Goal: Find specific page/section: Locate a particular part of the current website

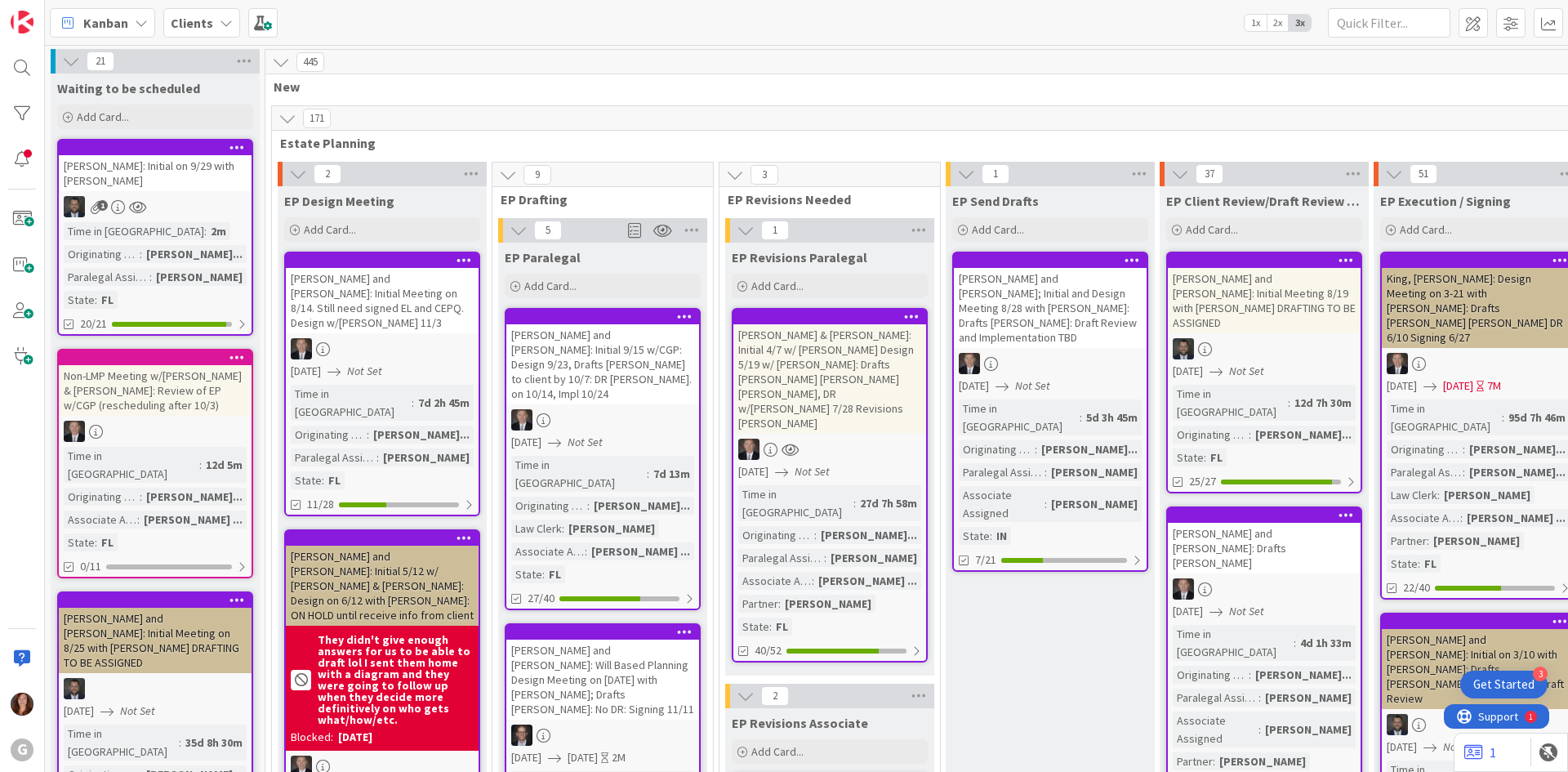
click at [205, 26] on b "Clients" at bounding box center [192, 22] width 43 height 16
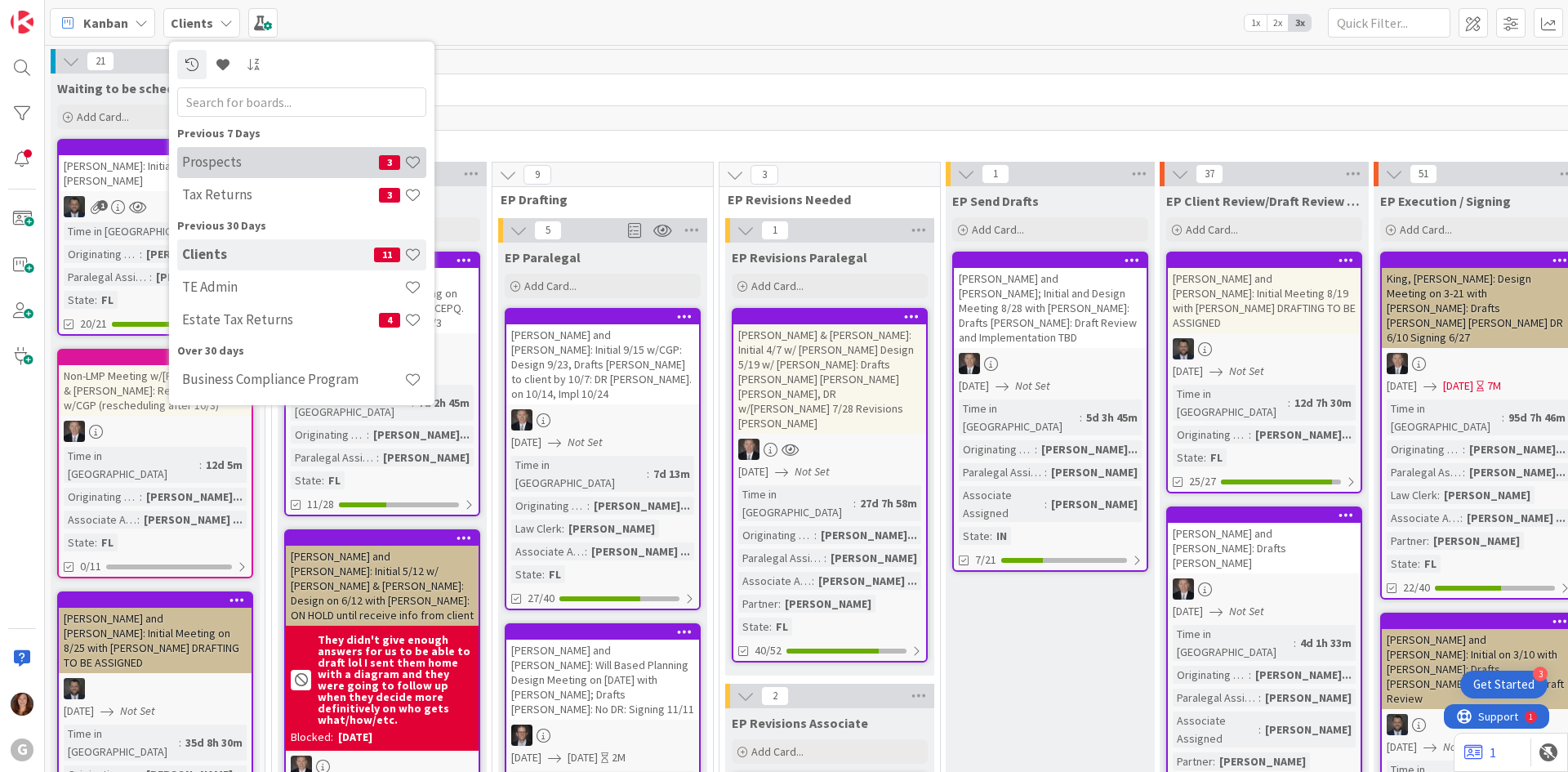
click at [237, 167] on h4 "Prospects" at bounding box center [280, 161] width 197 height 16
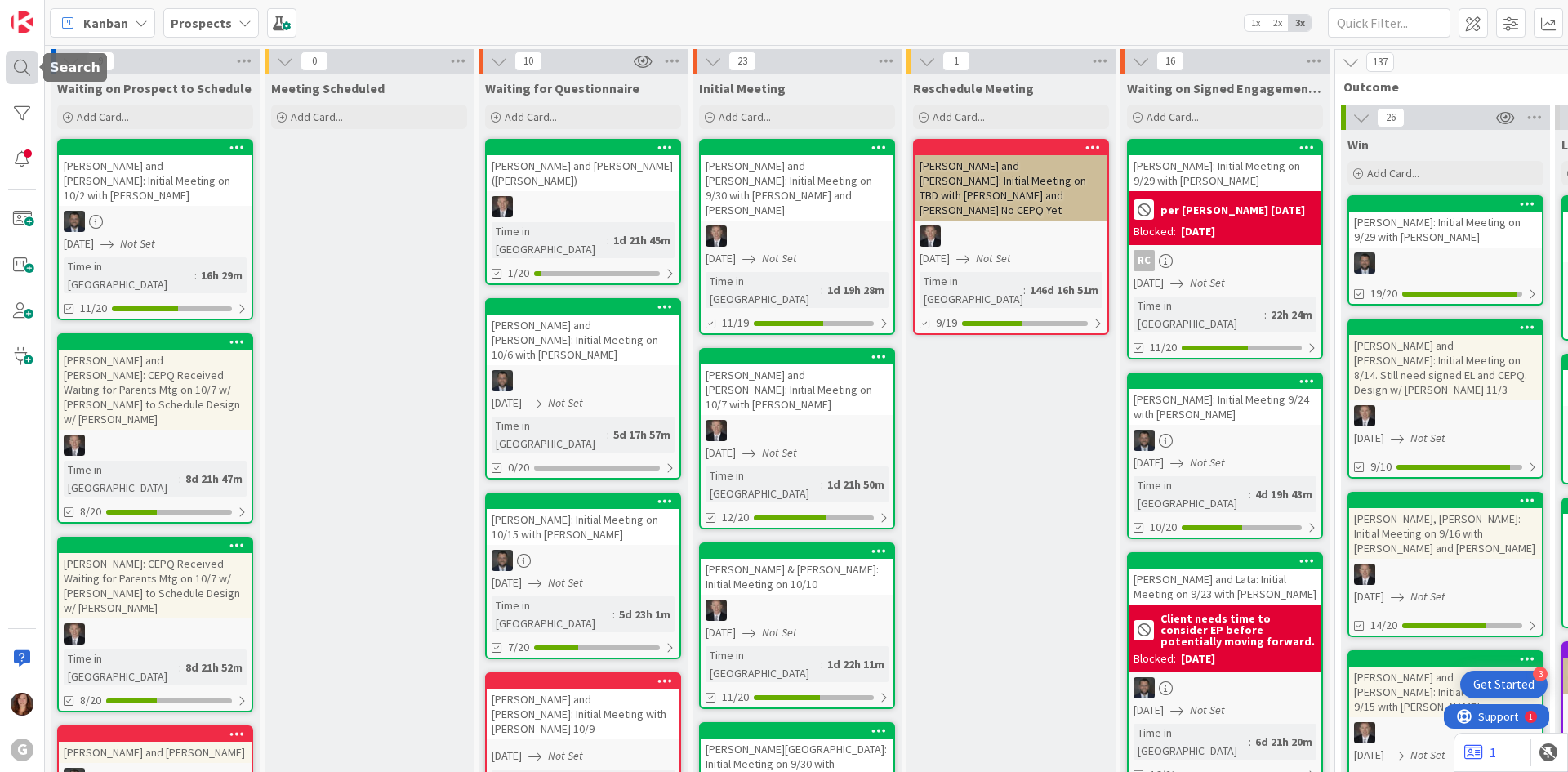
click at [21, 64] on div at bounding box center [22, 67] width 32 height 32
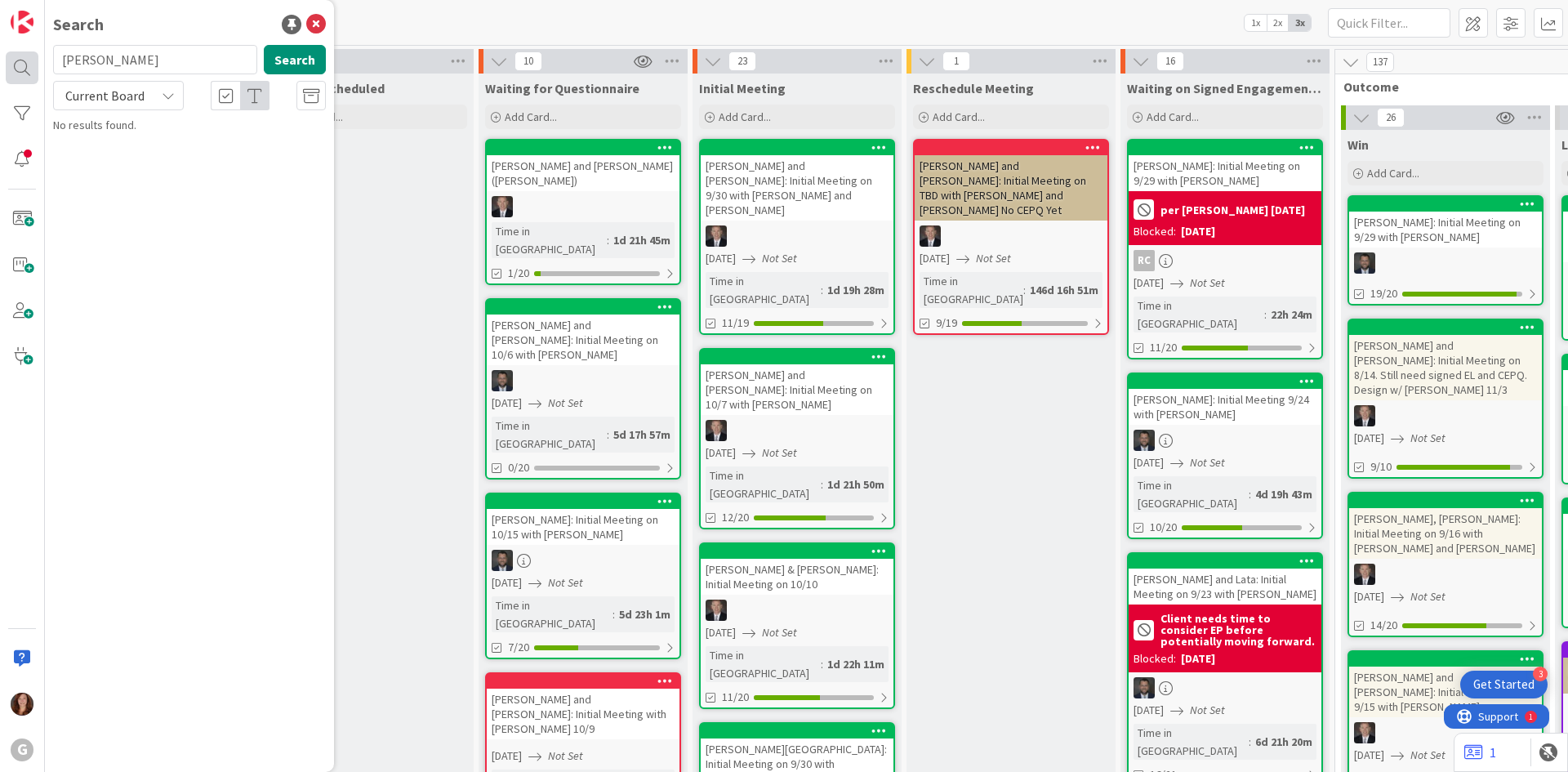
drag, startPoint x: 116, startPoint y: 66, endPoint x: 19, endPoint y: 60, distance: 97.2
click at [19, 60] on div "G Search [PERSON_NAME] Search Current Board No results found." at bounding box center [22, 386] width 45 height 772
type input "karam"
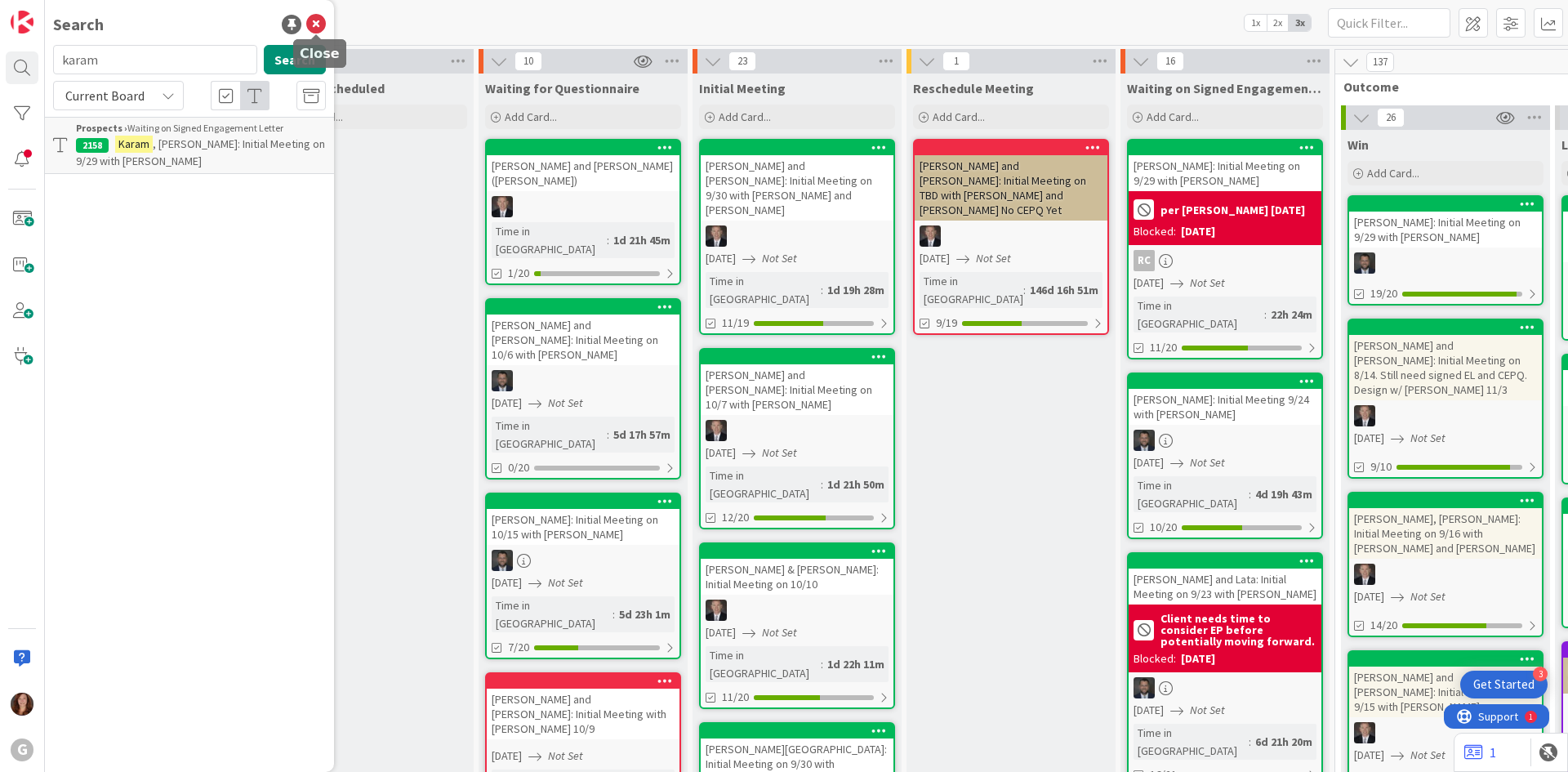
click at [309, 31] on icon at bounding box center [315, 24] width 20 height 20
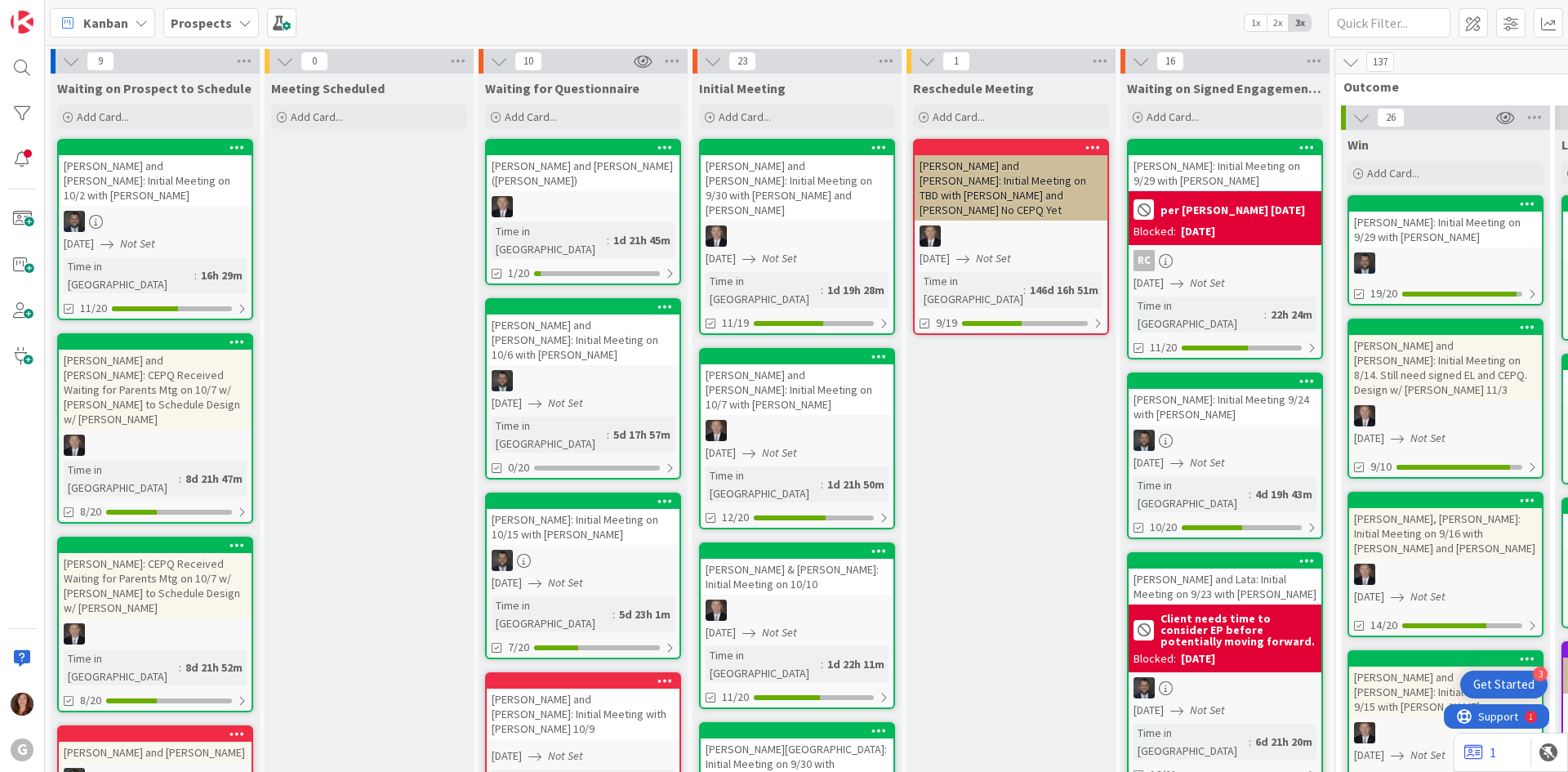
click at [197, 27] on b "Prospects" at bounding box center [201, 22] width 61 height 16
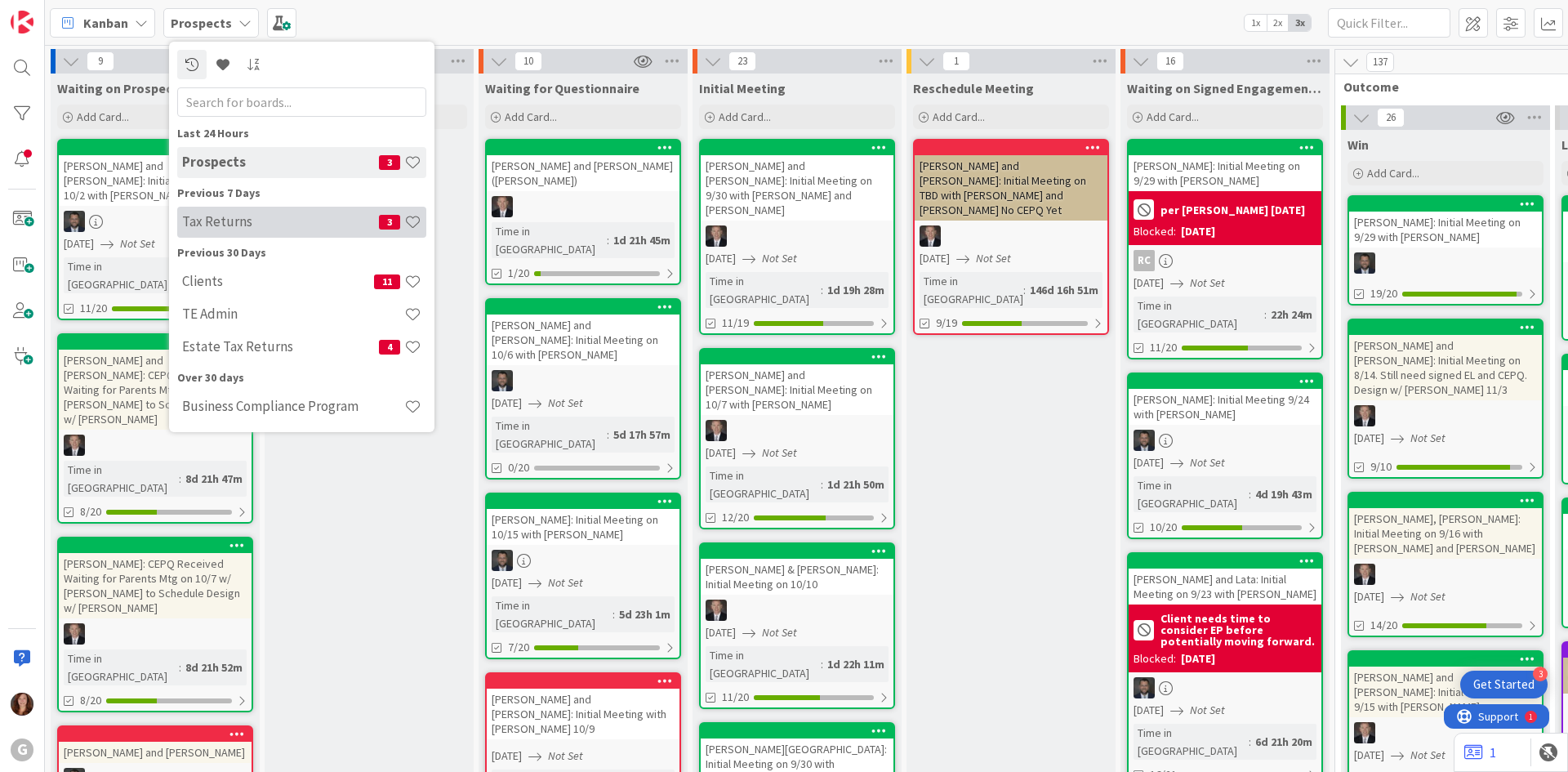
click at [190, 220] on h4 "Tax Returns" at bounding box center [280, 221] width 197 height 16
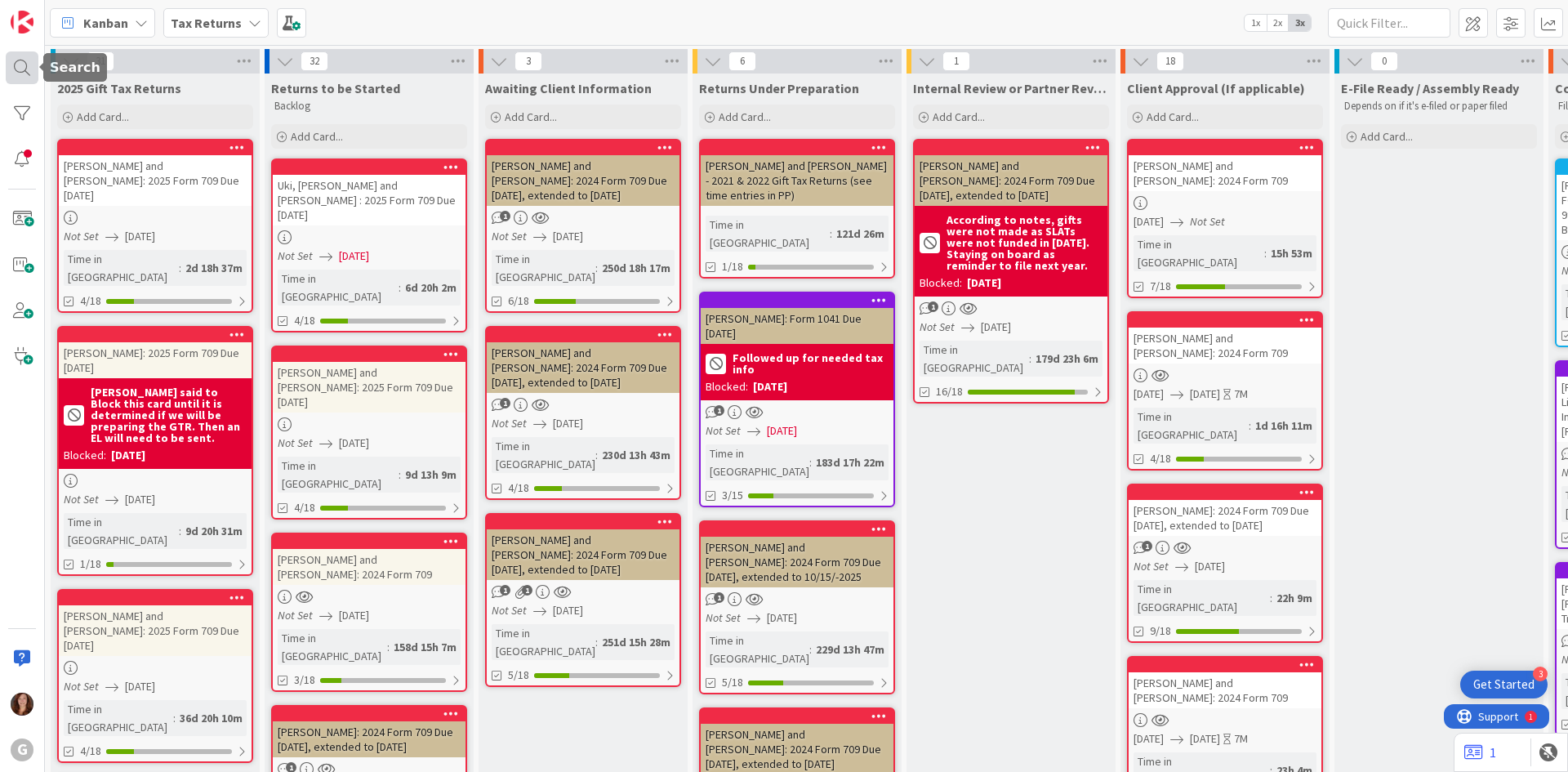
click at [21, 72] on div at bounding box center [22, 67] width 32 height 32
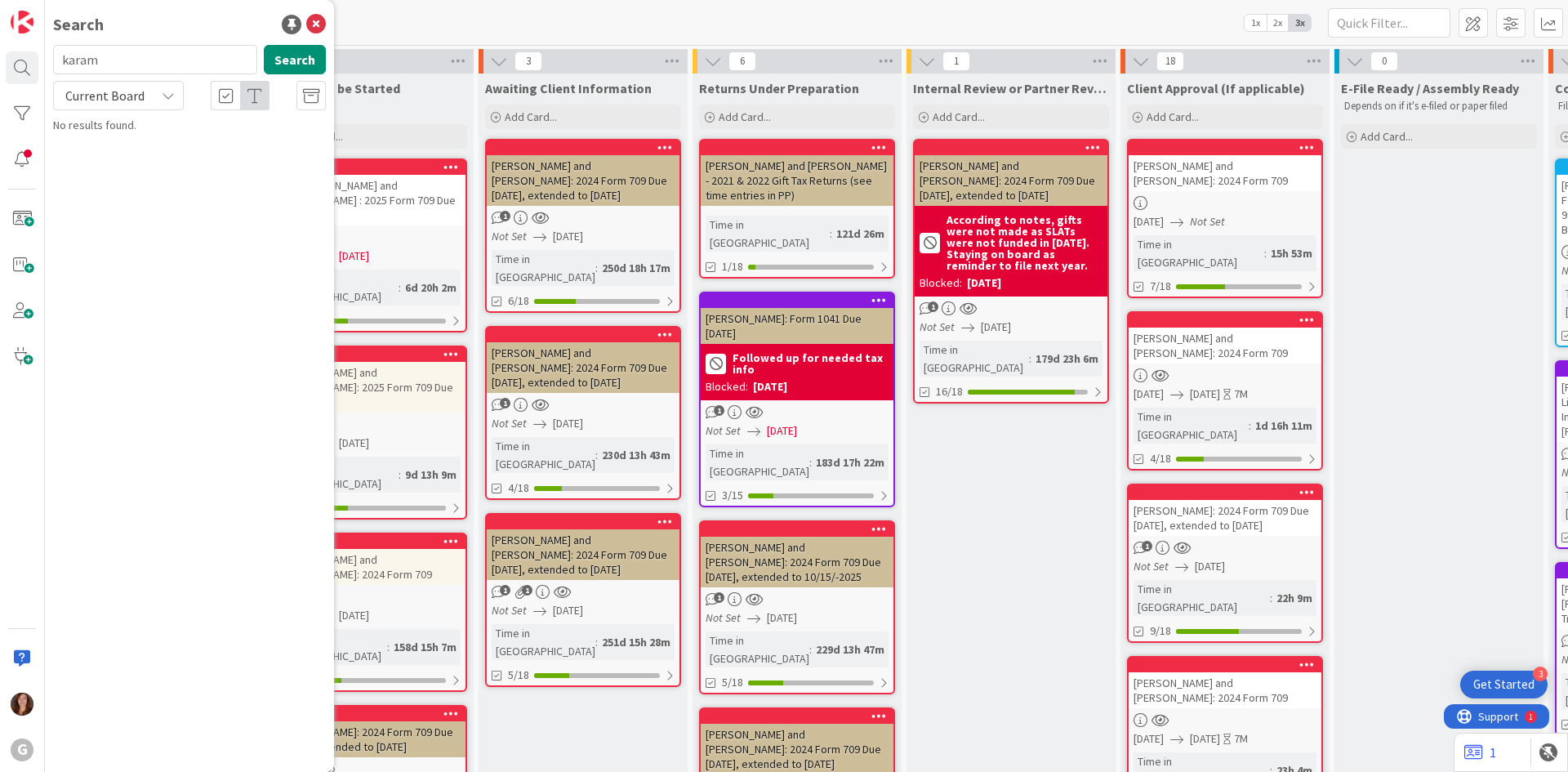
drag, startPoint x: 112, startPoint y: 62, endPoint x: 53, endPoint y: 59, distance: 59.1
click at [53, 59] on input "karam" at bounding box center [155, 60] width 205 height 30
type input "[PERSON_NAME]"
click at [193, 153] on p "[PERSON_NAME] and [PERSON_NAME]: 2024 Form 709" at bounding box center [200, 153] width 250 height 34
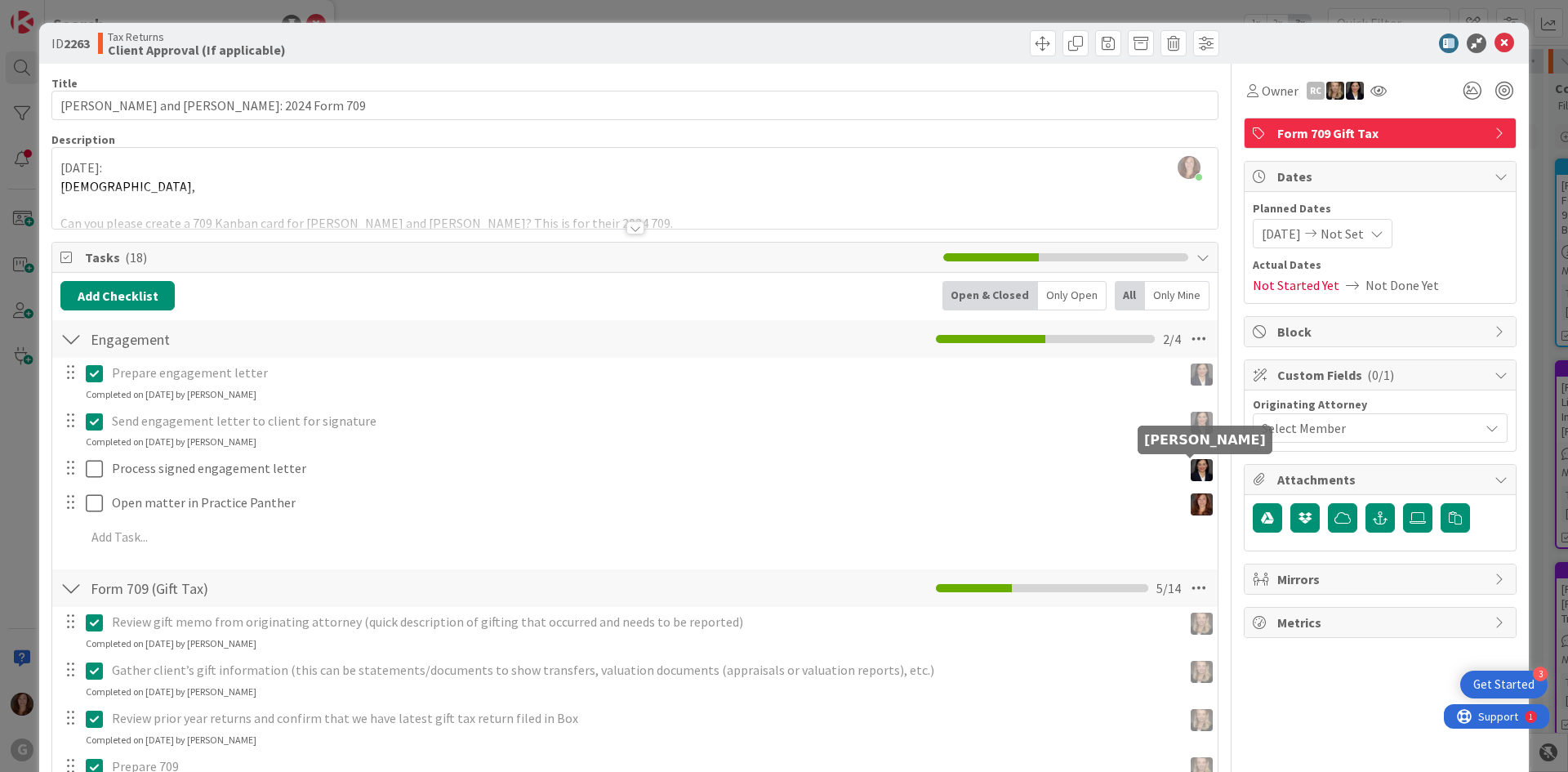
click at [1190, 471] on img at bounding box center [1202, 470] width 22 height 22
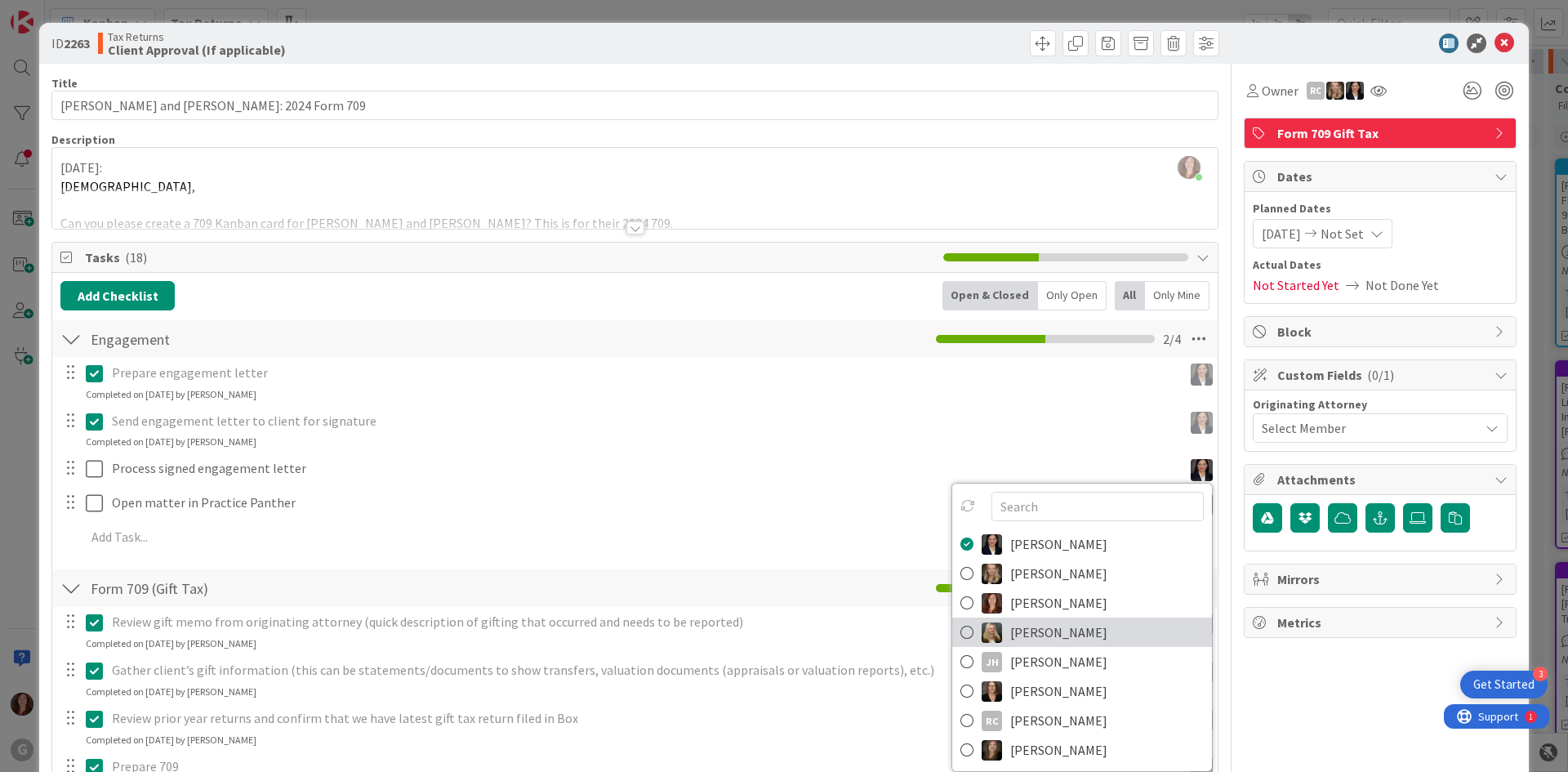
scroll to position [82, 0]
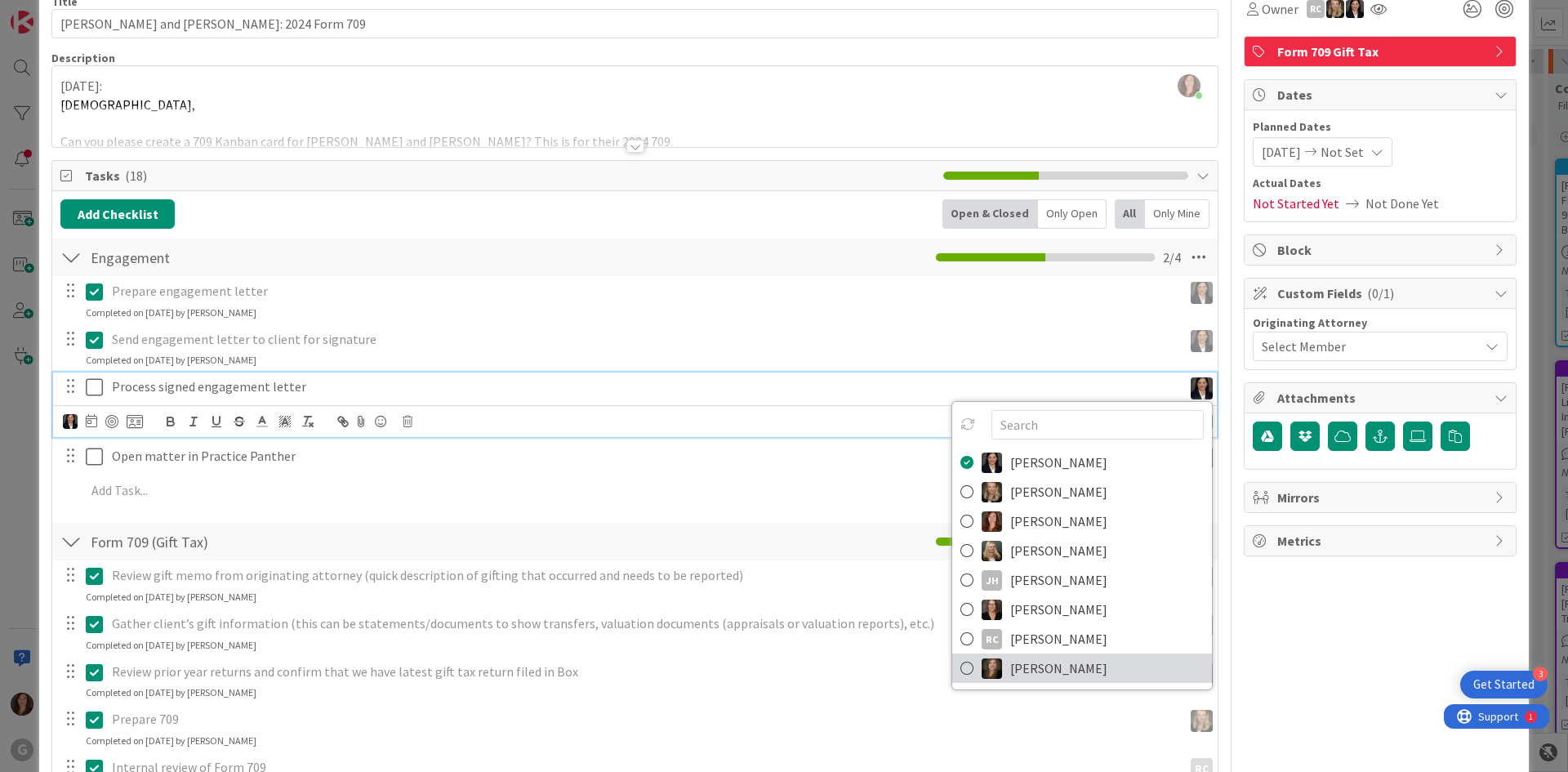
click at [960, 665] on icon at bounding box center [966, 668] width 13 height 25
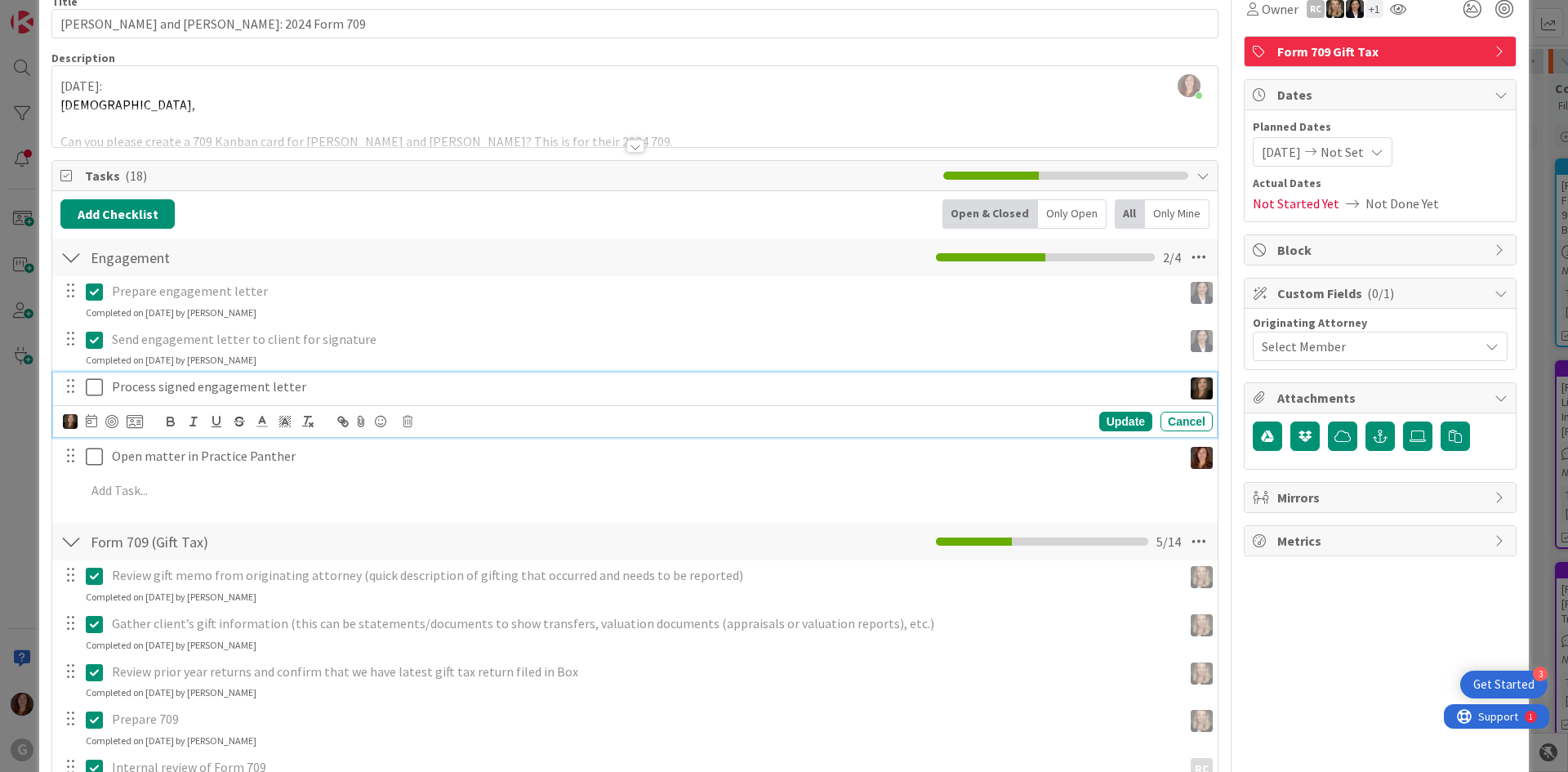
click at [93, 389] on icon at bounding box center [95, 387] width 17 height 20
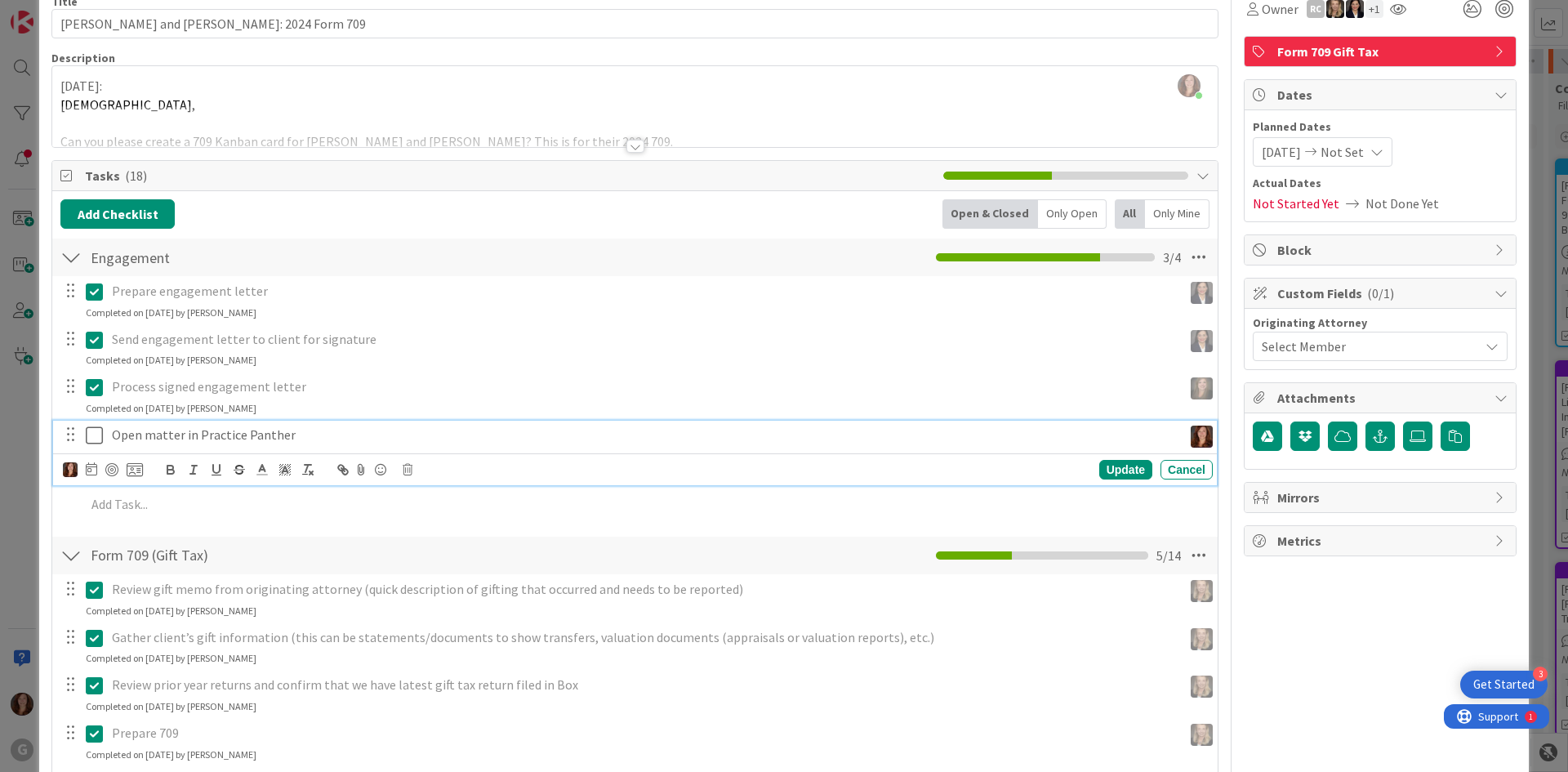
click at [94, 433] on icon at bounding box center [95, 435] width 17 height 20
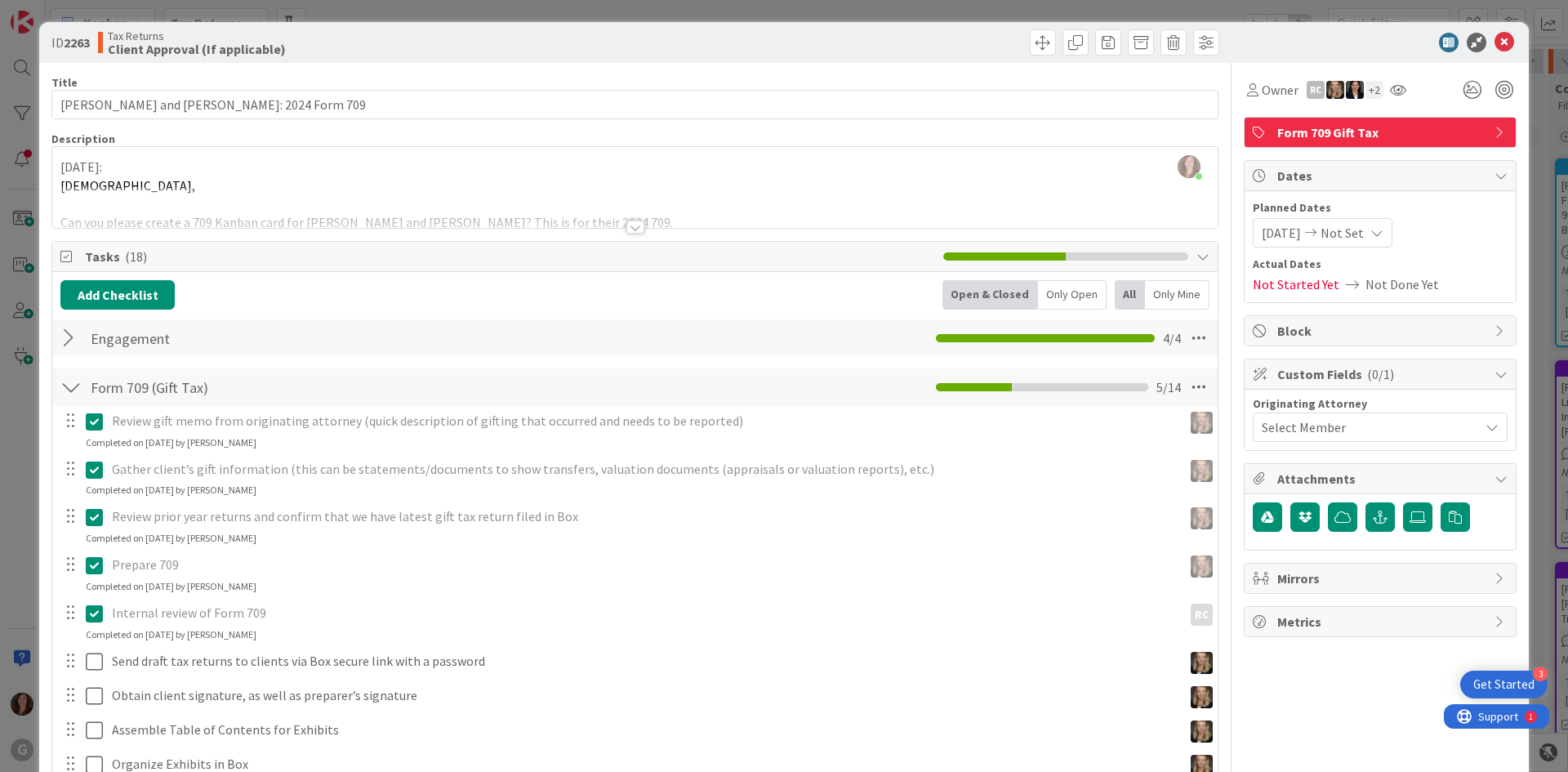
scroll to position [0, 0]
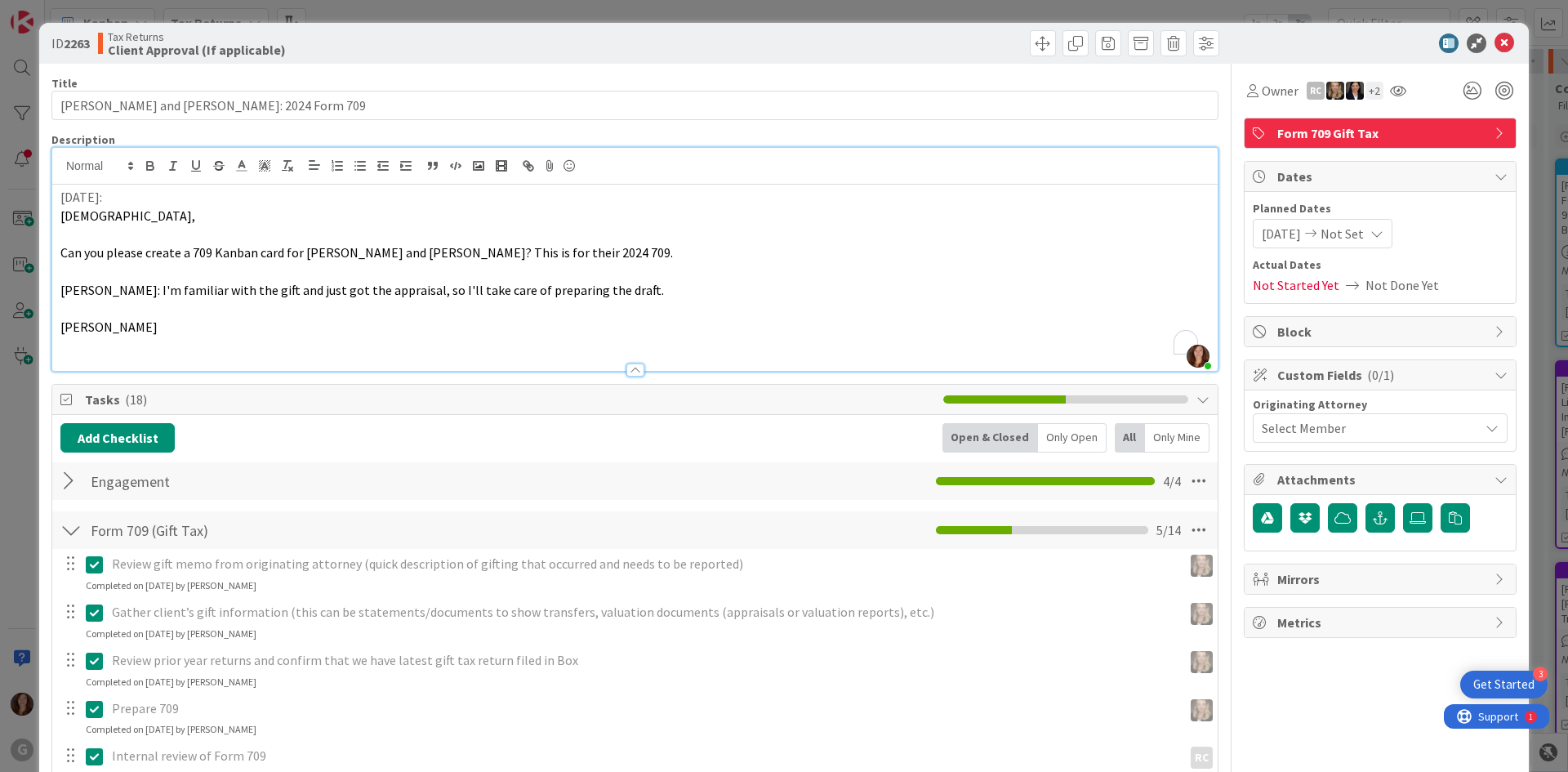
click at [392, 181] on div "[PERSON_NAME] just joined [DATE]: [PERSON_NAME], Can you please create a 709 Ka…" at bounding box center [635, 259] width 1166 height 223
click at [1495, 44] on icon at bounding box center [1504, 43] width 20 height 20
